Goal: Task Accomplishment & Management: Use online tool/utility

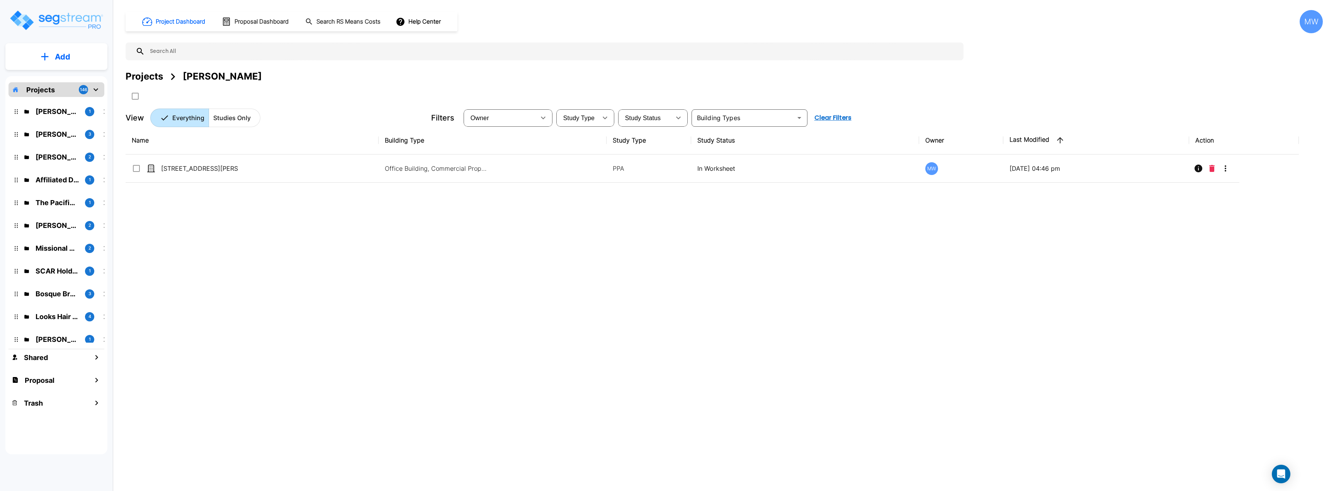
click at [63, 62] on p "Add" at bounding box center [62, 57] width 15 height 12
click at [61, 119] on p "Add Proposal" at bounding box center [61, 121] width 40 height 9
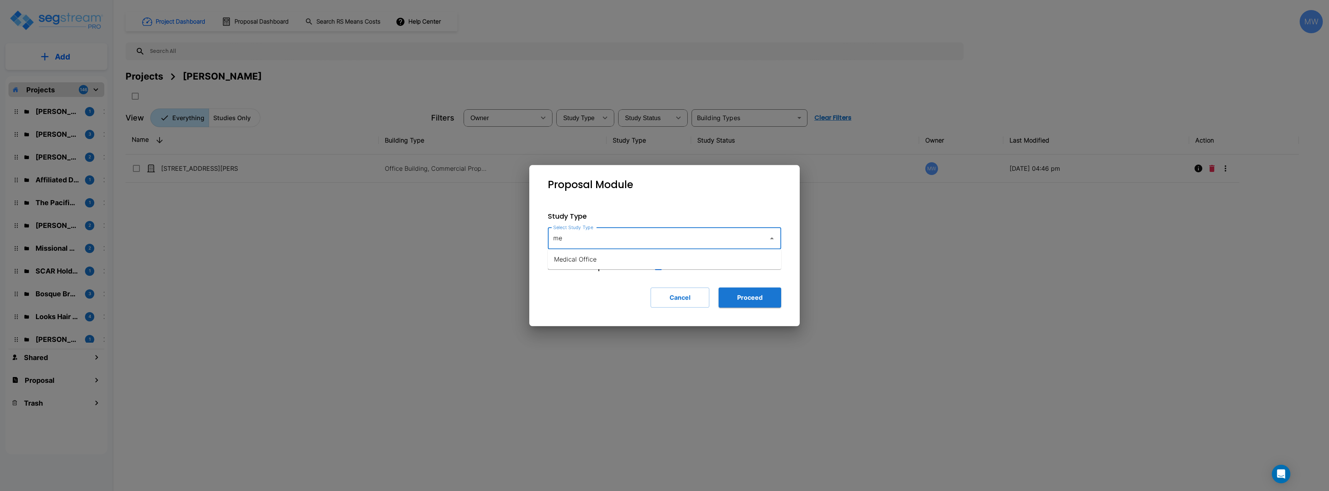
type input "m"
click at [607, 258] on li "Hospital/[GEOGRAPHIC_DATA]" at bounding box center [664, 259] width 233 height 14
type input "Hospital/[GEOGRAPHIC_DATA]"
click at [740, 294] on button "Proceed" at bounding box center [750, 297] width 63 height 20
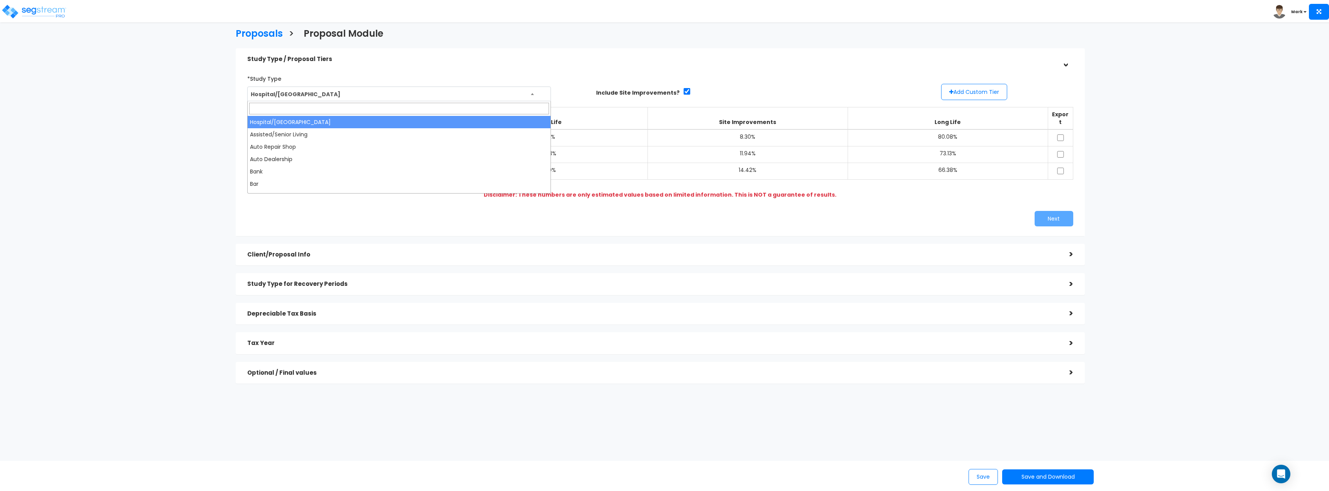
click at [292, 91] on span "Hospital/[GEOGRAPHIC_DATA]" at bounding box center [399, 94] width 303 height 15
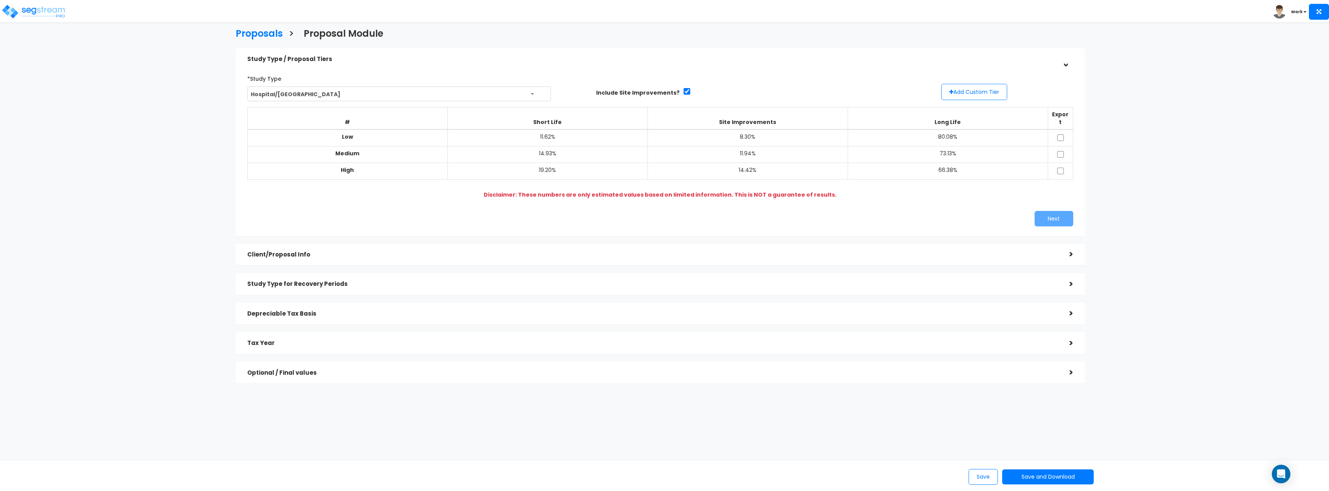
click at [179, 98] on div "Proposals > Proposal Module Study Type / Proposal Tiers > *Study Type Hospital/…" at bounding box center [660, 208] width 1098 height 612
click at [391, 88] on span "Hospital/[GEOGRAPHIC_DATA]" at bounding box center [399, 94] width 303 height 15
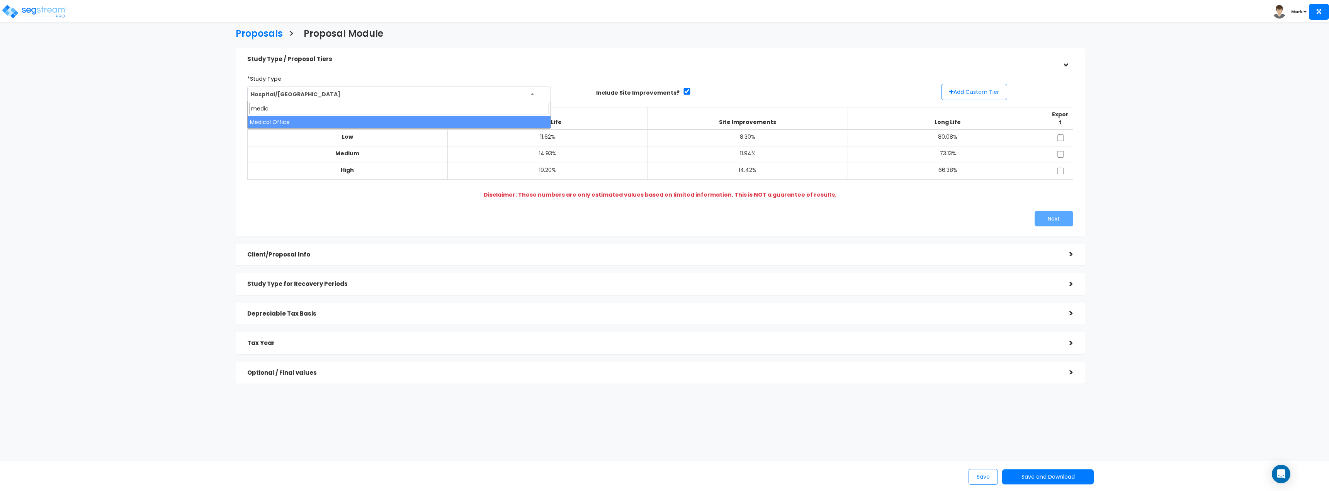
type input "medica"
select select "165"
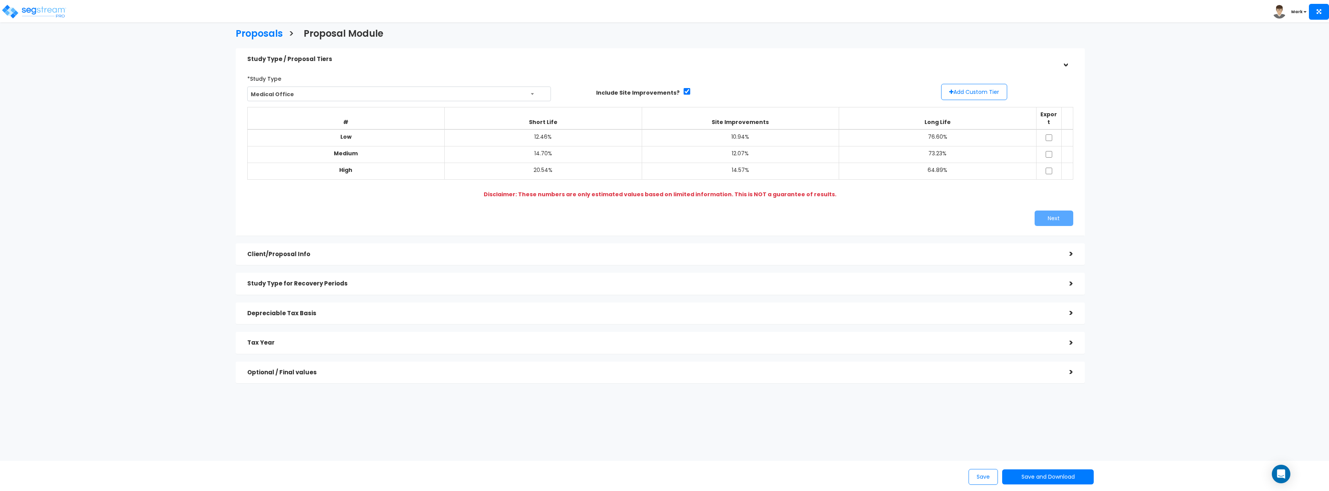
click at [481, 190] on div "Disclaimer: These numbers are only estimated values based on limited informatio…" at bounding box center [660, 194] width 821 height 8
